Goal: Register for event/course

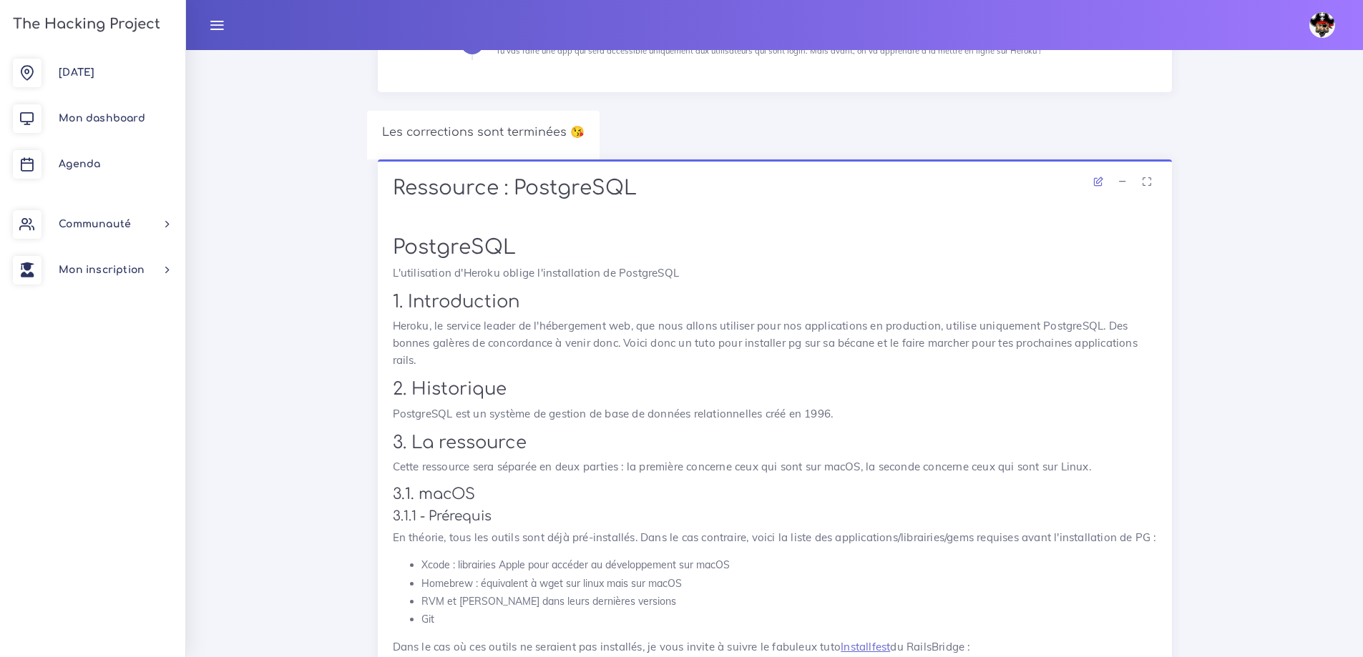
scroll to position [358, 0]
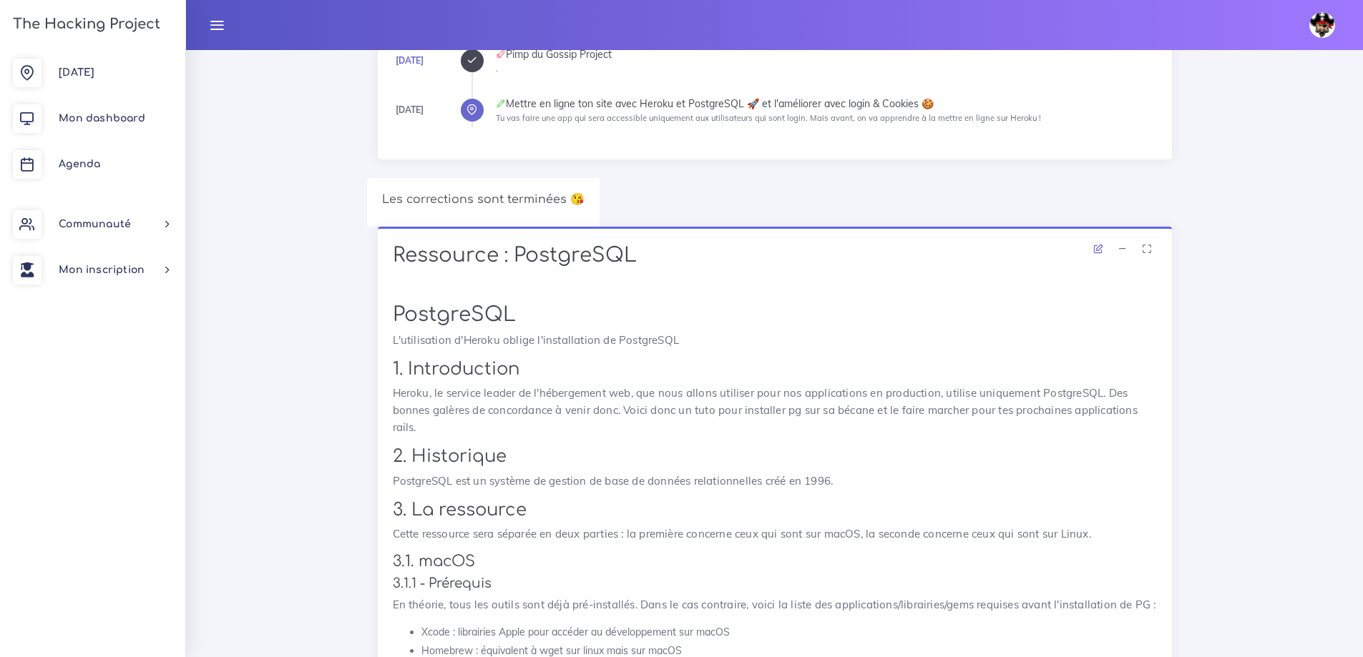
click at [1122, 248] on icon at bounding box center [1122, 249] width 10 height 10
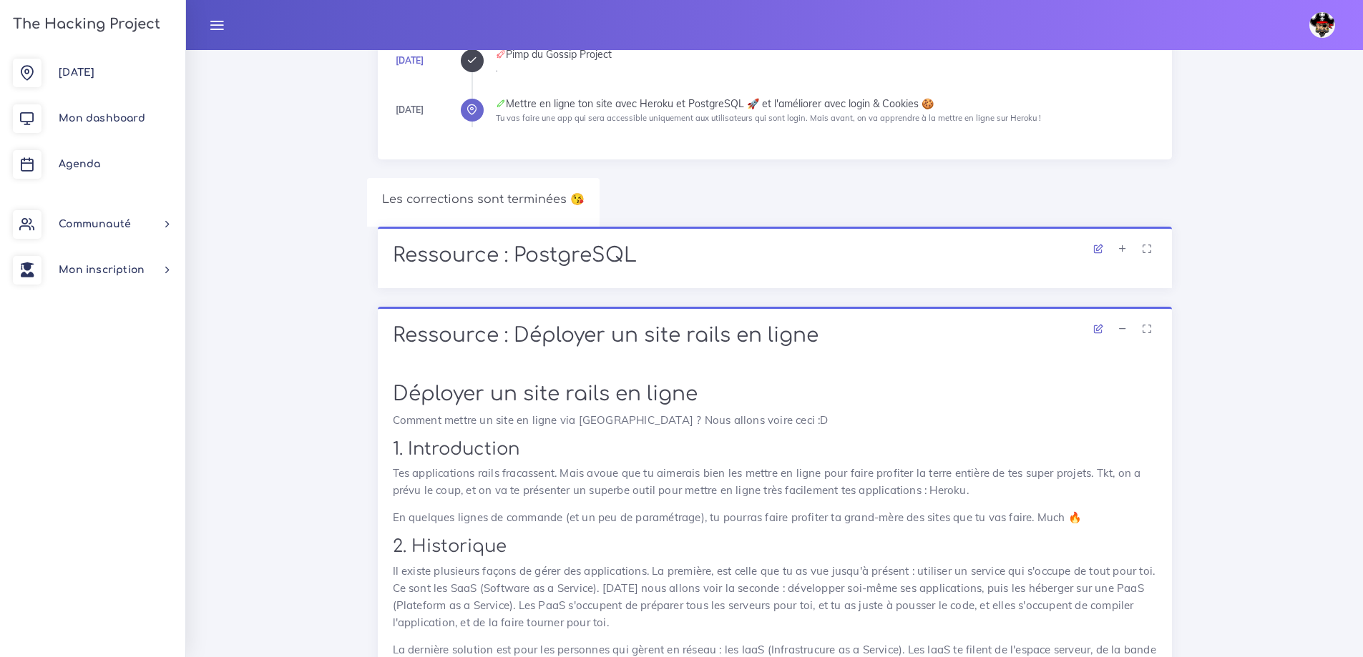
drag, startPoint x: 1117, startPoint y: 322, endPoint x: 1119, endPoint y: 329, distance: 7.3
click at [1117, 322] on li at bounding box center [1122, 330] width 21 height 18
click at [1122, 330] on icon at bounding box center [1122, 329] width 10 height 10
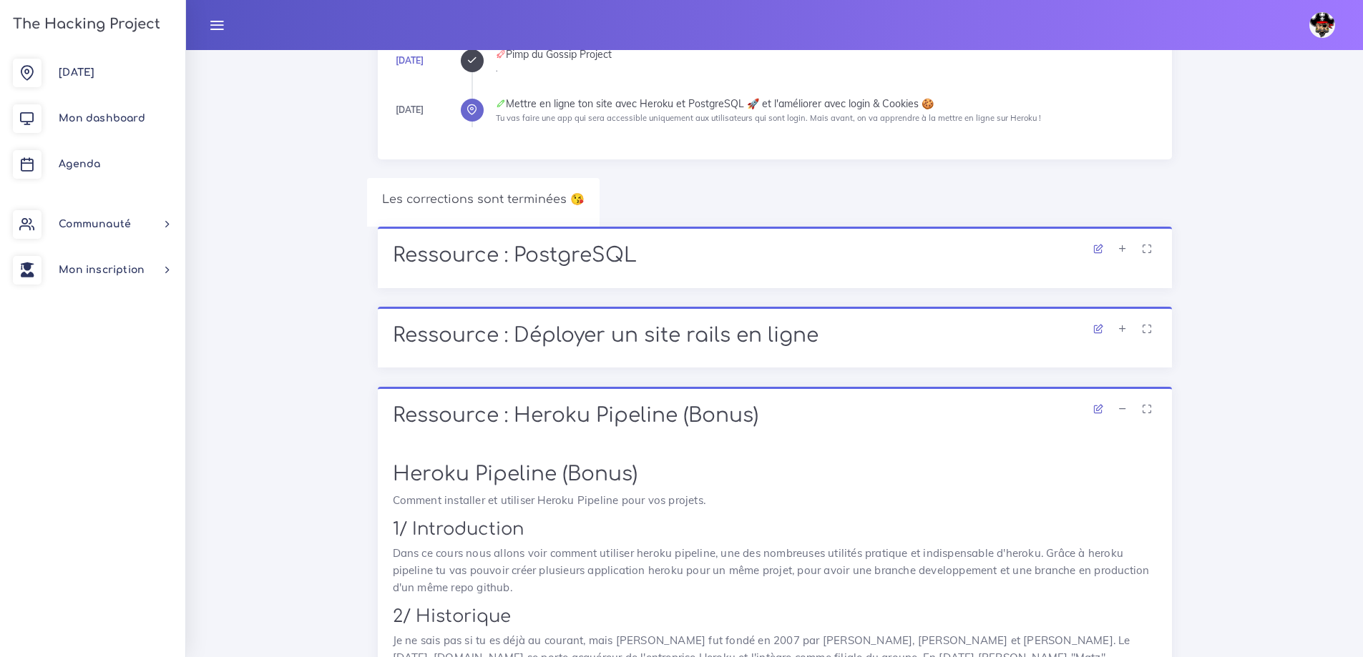
drag, startPoint x: 1124, startPoint y: 408, endPoint x: 1125, endPoint y: 415, distance: 7.2
click at [1124, 408] on icon at bounding box center [1122, 409] width 10 height 10
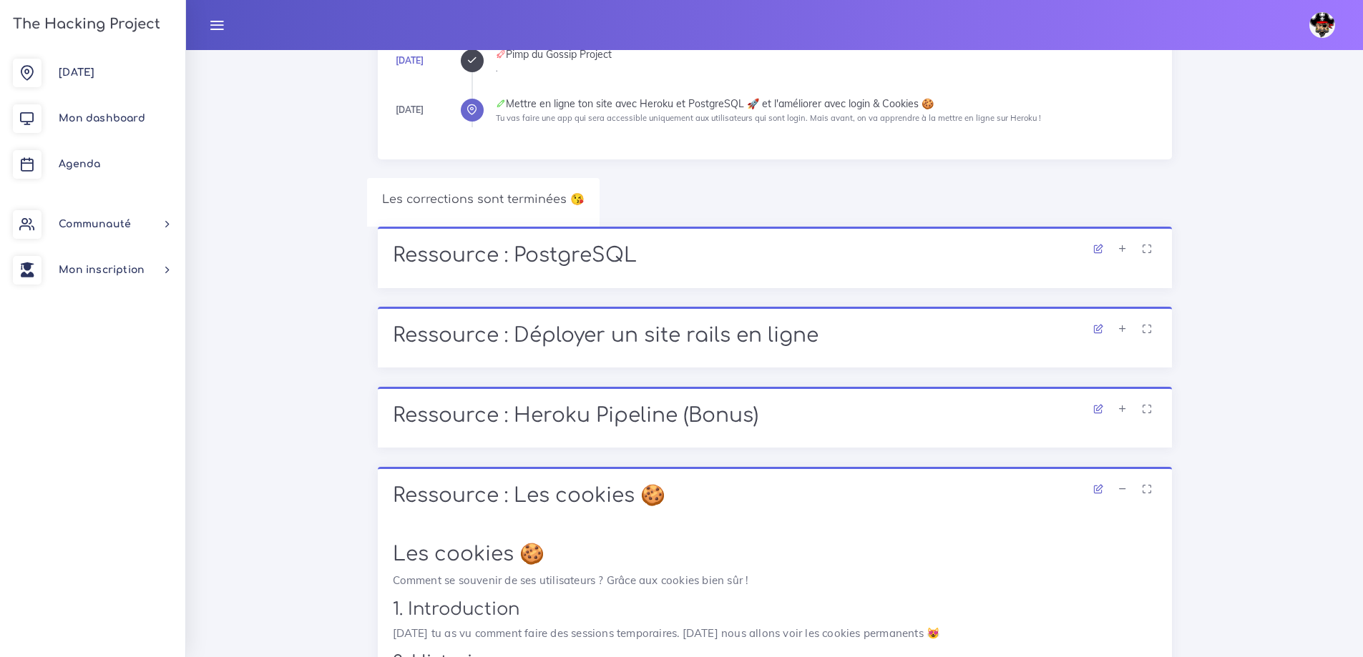
click at [1127, 495] on link at bounding box center [1122, 490] width 21 height 13
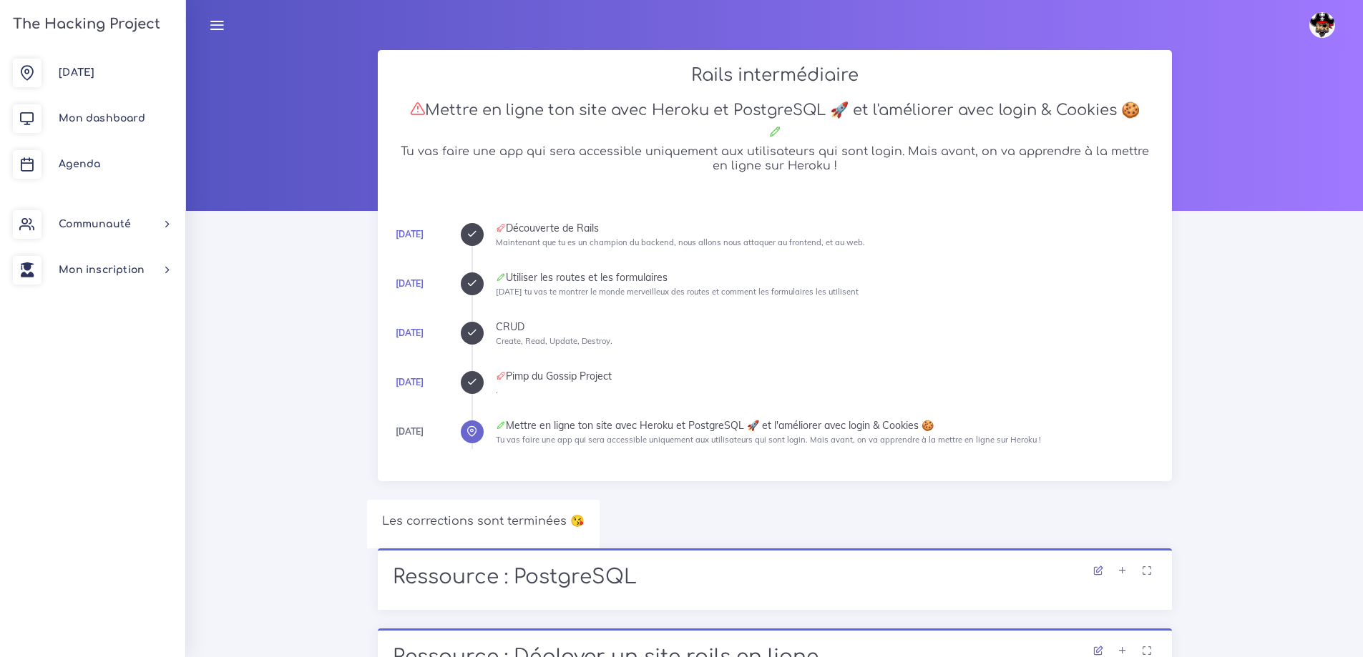
scroll to position [0, 0]
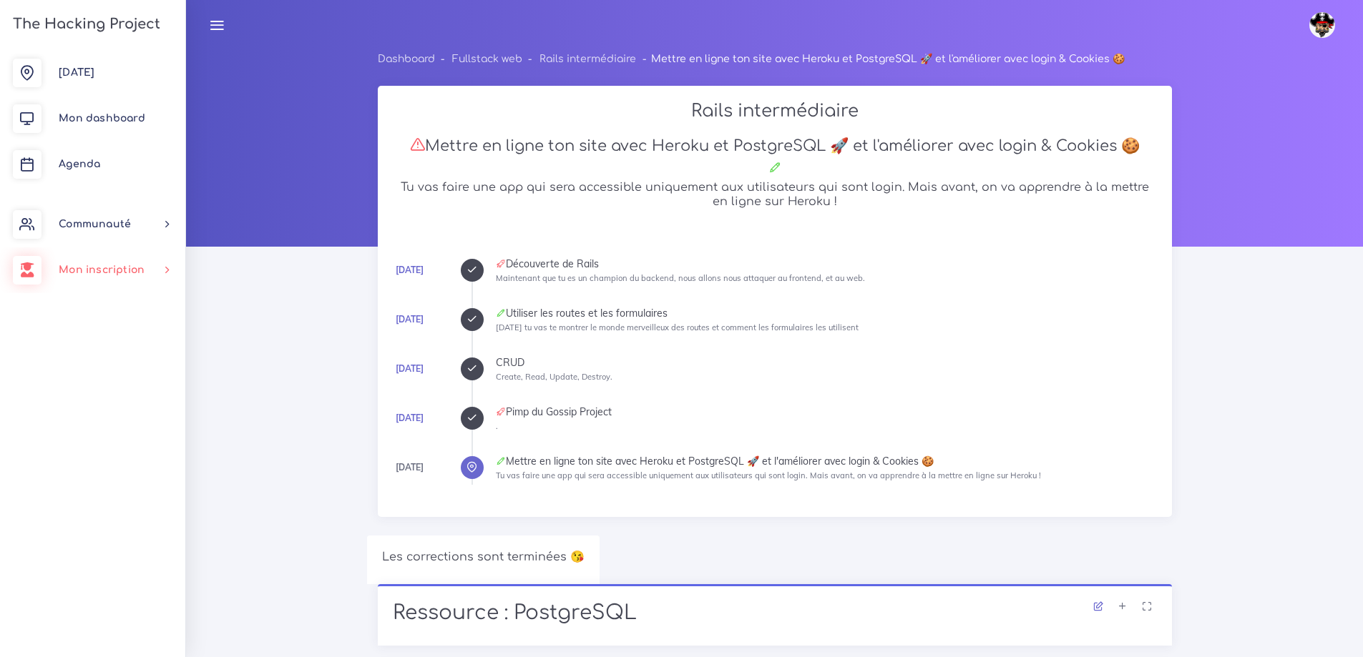
click at [97, 265] on span "Mon inscription" at bounding box center [102, 270] width 86 height 11
click at [103, 403] on link "Modalités" at bounding box center [89, 402] width 185 height 31
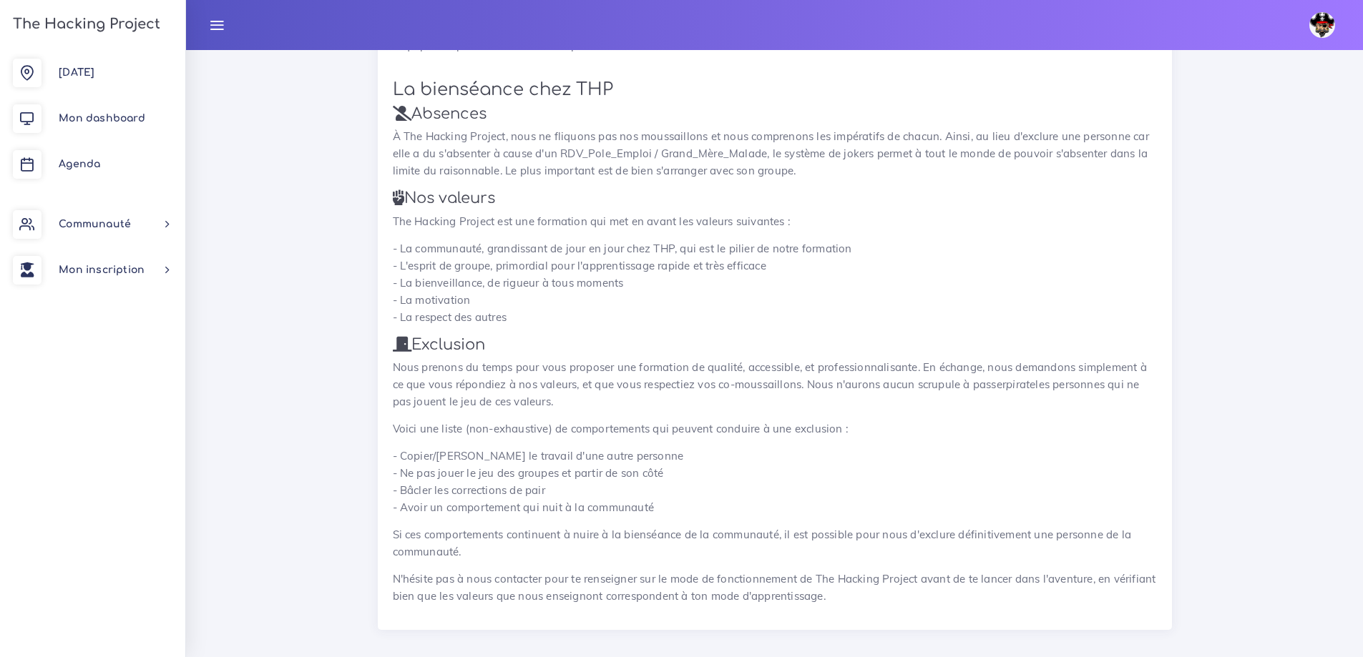
scroll to position [2073, 0]
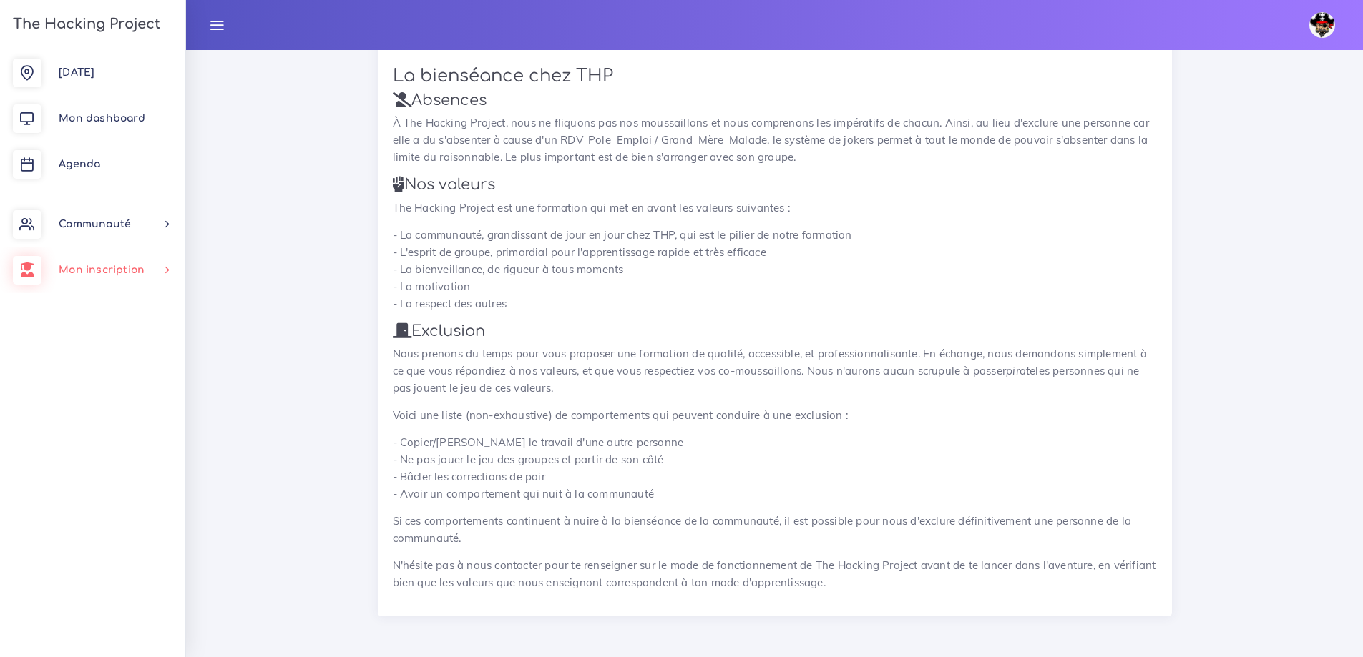
click at [80, 266] on span "Mon inscription" at bounding box center [102, 270] width 86 height 11
click at [101, 339] on link "Nouveau parcours" at bounding box center [89, 340] width 185 height 31
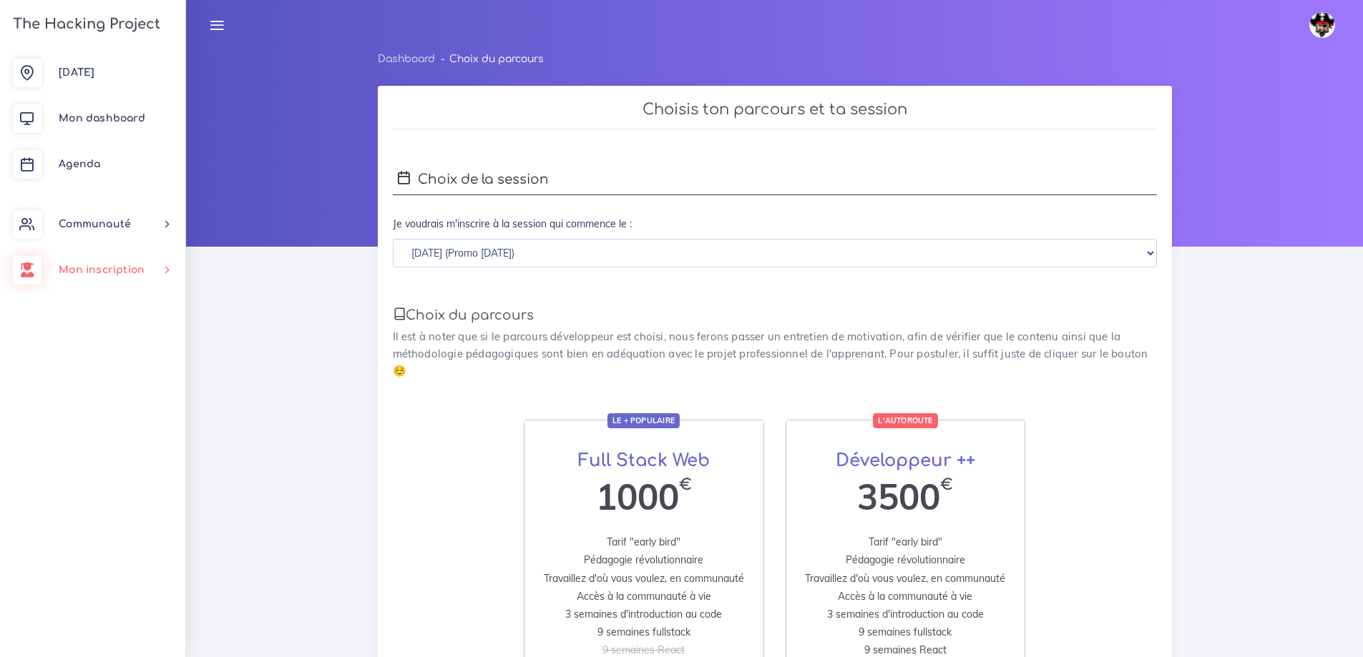
click at [81, 273] on span "Mon inscription" at bounding box center [102, 270] width 86 height 11
click at [99, 305] on link "Choisir un parcours" at bounding box center [89, 308] width 185 height 31
click at [92, 366] on link "Changer parcours" at bounding box center [89, 371] width 185 height 31
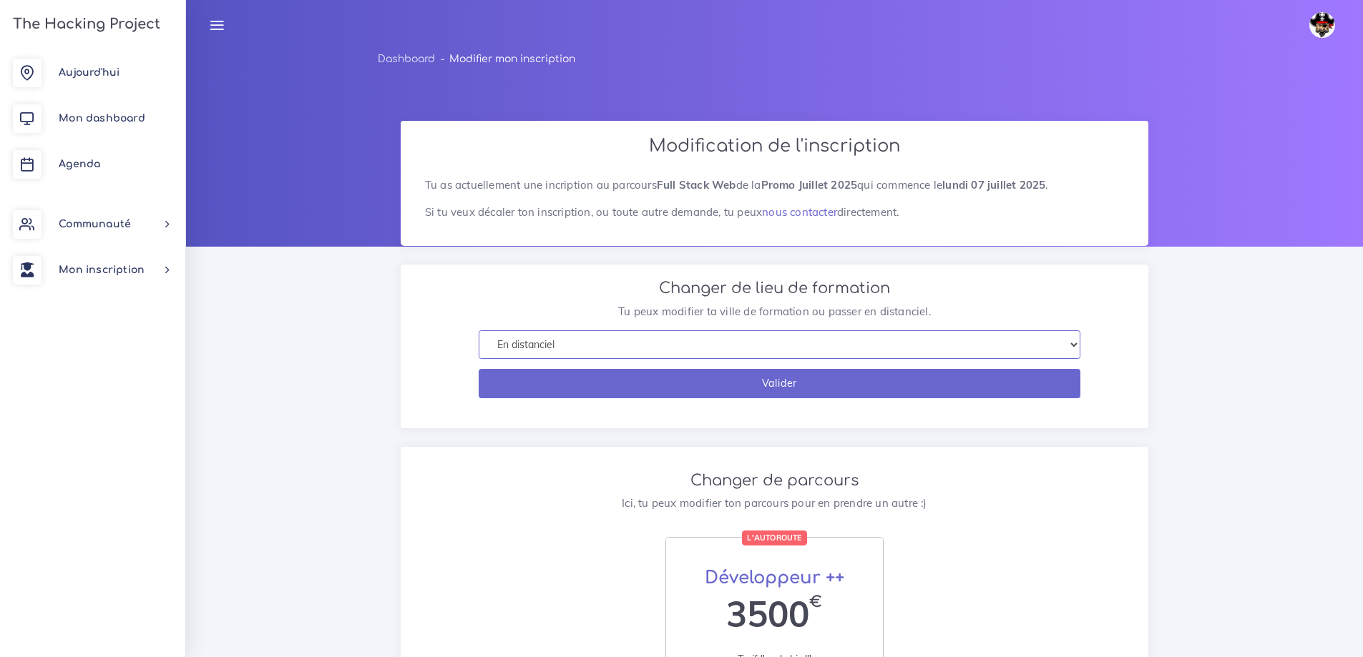
click at [553, 346] on select "En distanciel [GEOGRAPHIC_DATA] [GEOGRAPHIC_DATA] [GEOGRAPHIC_DATA] [GEOGRAPHIC…" at bounding box center [779, 344] width 601 height 29
select select "5"
click at [479, 330] on select "En distanciel [GEOGRAPHIC_DATA] [GEOGRAPHIC_DATA] [GEOGRAPHIC_DATA] [GEOGRAPHIC…" at bounding box center [779, 344] width 601 height 29
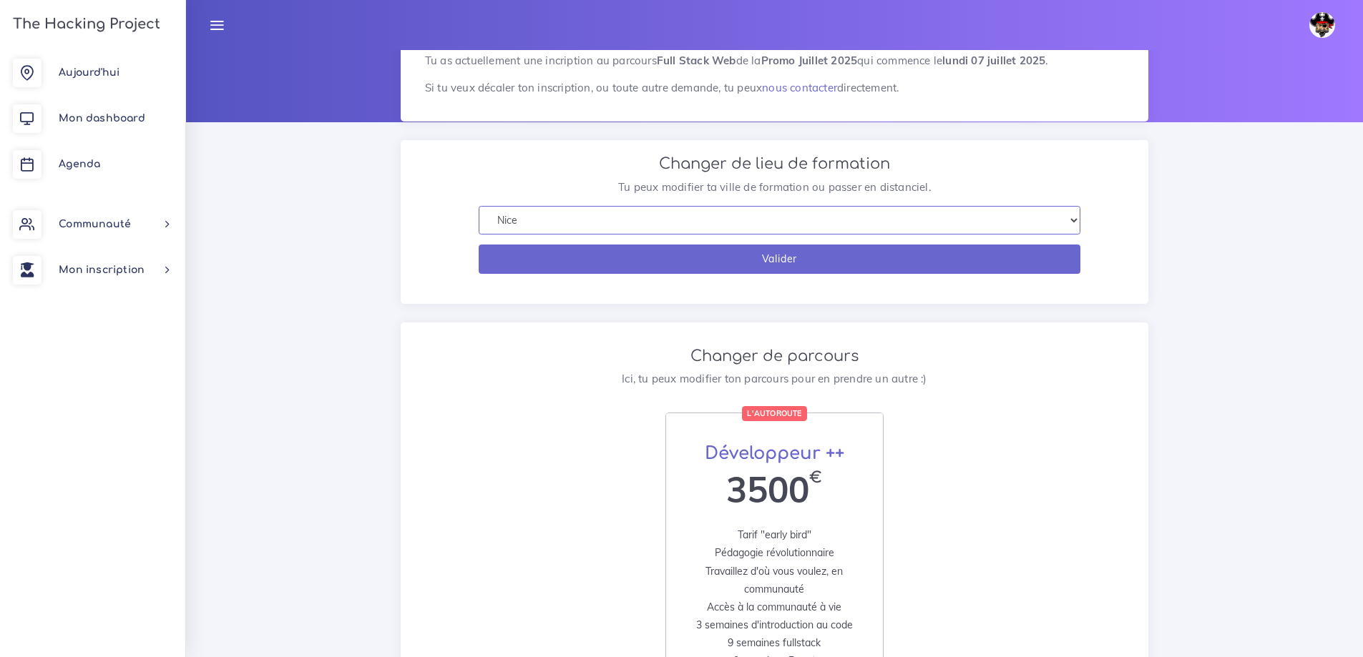
scroll to position [115, 0]
